Goal: Find specific page/section: Find specific page/section

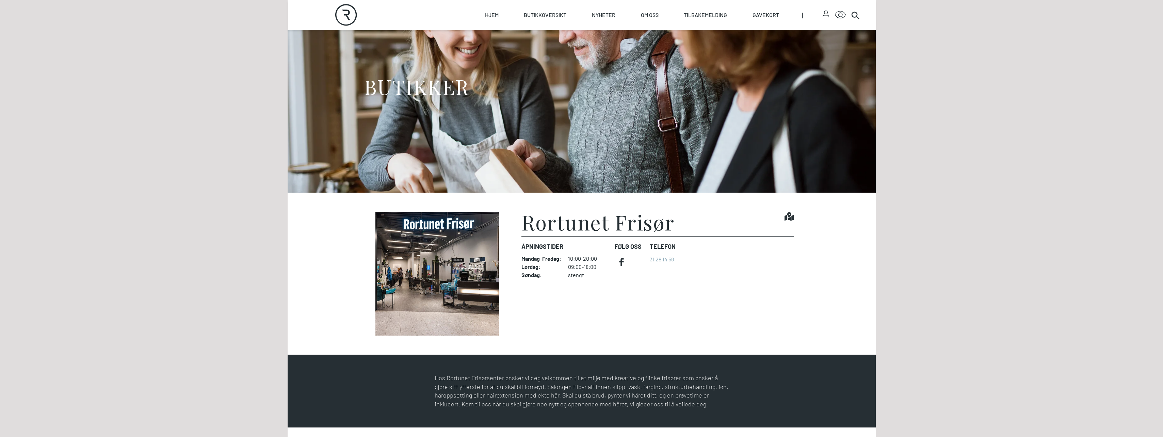
scroll to position [68, 0]
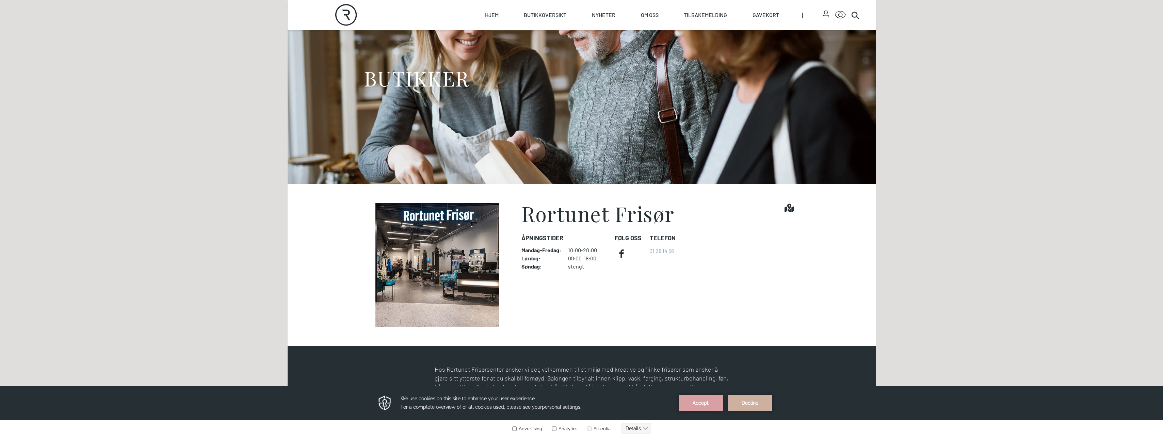
click at [611, 214] on h1 "Rortunet Frisør" at bounding box center [598, 213] width 153 height 20
click at [623, 249] on icon at bounding box center [622, 254] width 14 height 14
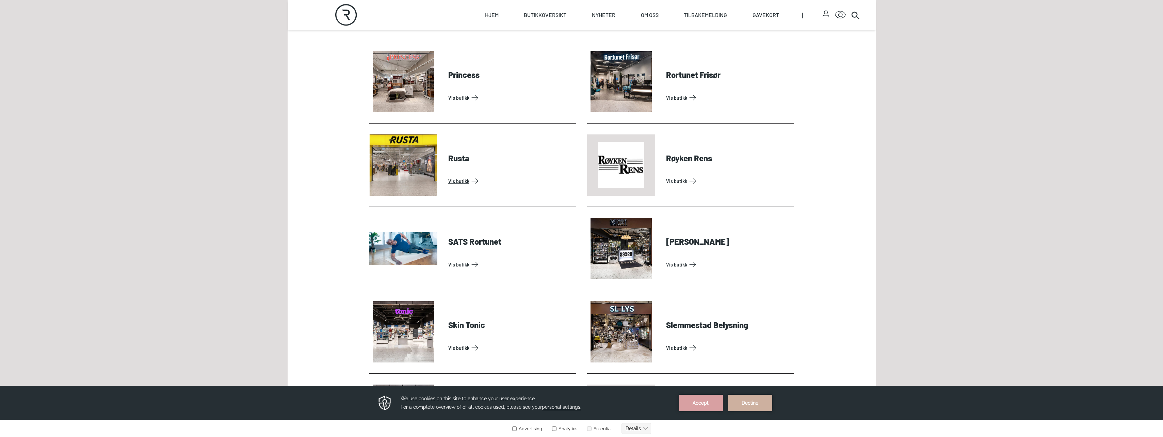
scroll to position [1668, 0]
click at [855, 18] on icon at bounding box center [855, 15] width 8 height 8
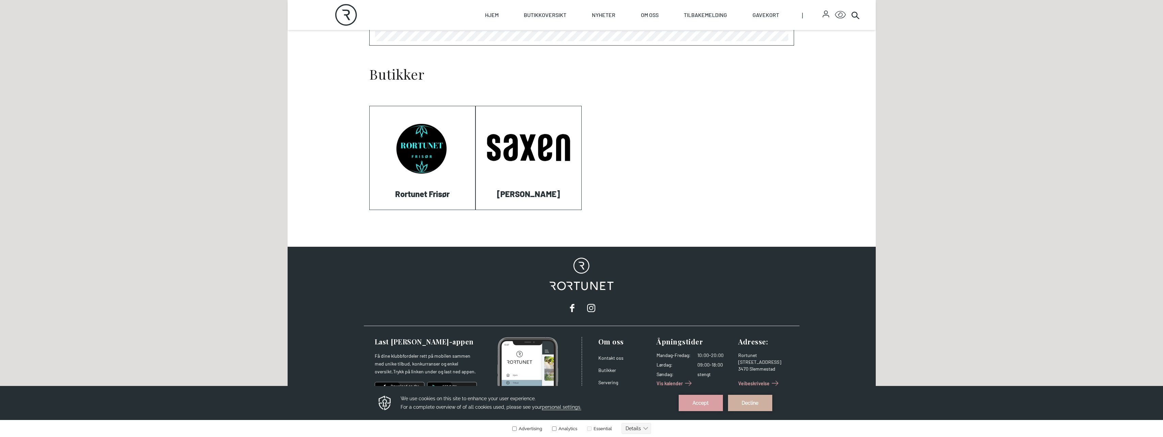
scroll to position [306, 0]
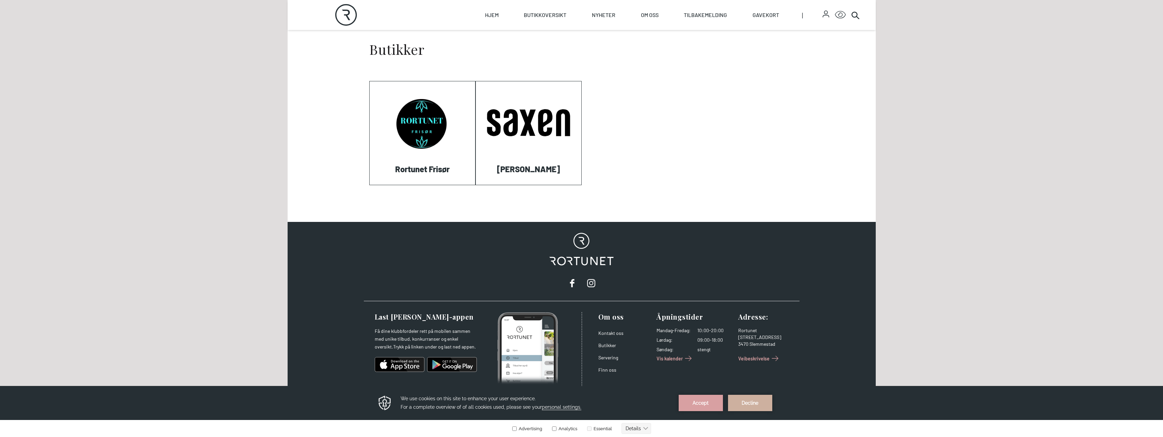
click at [370, 185] on link "Visit: Rortunet Frisør" at bounding box center [370, 185] width 0 height 0
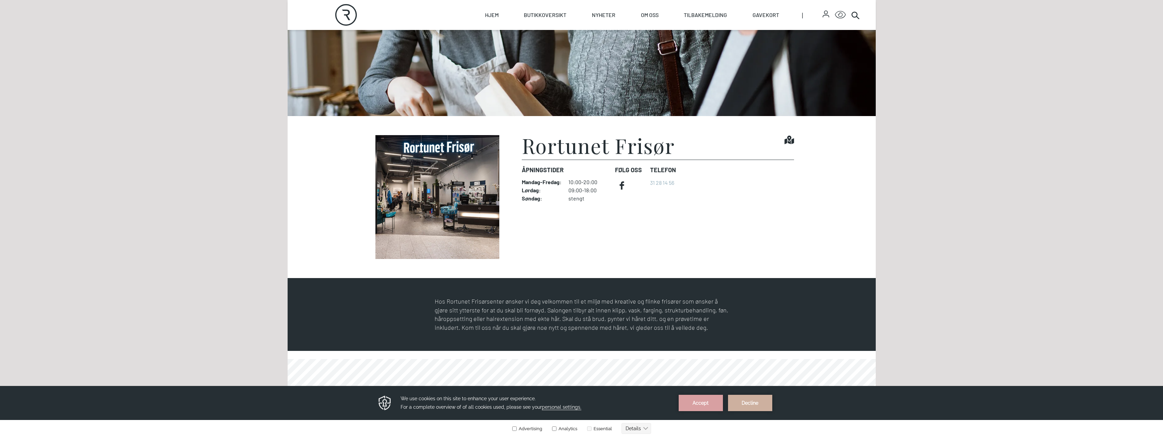
scroll to position [170, 0]
